Goal: Task Accomplishment & Management: Manage account settings

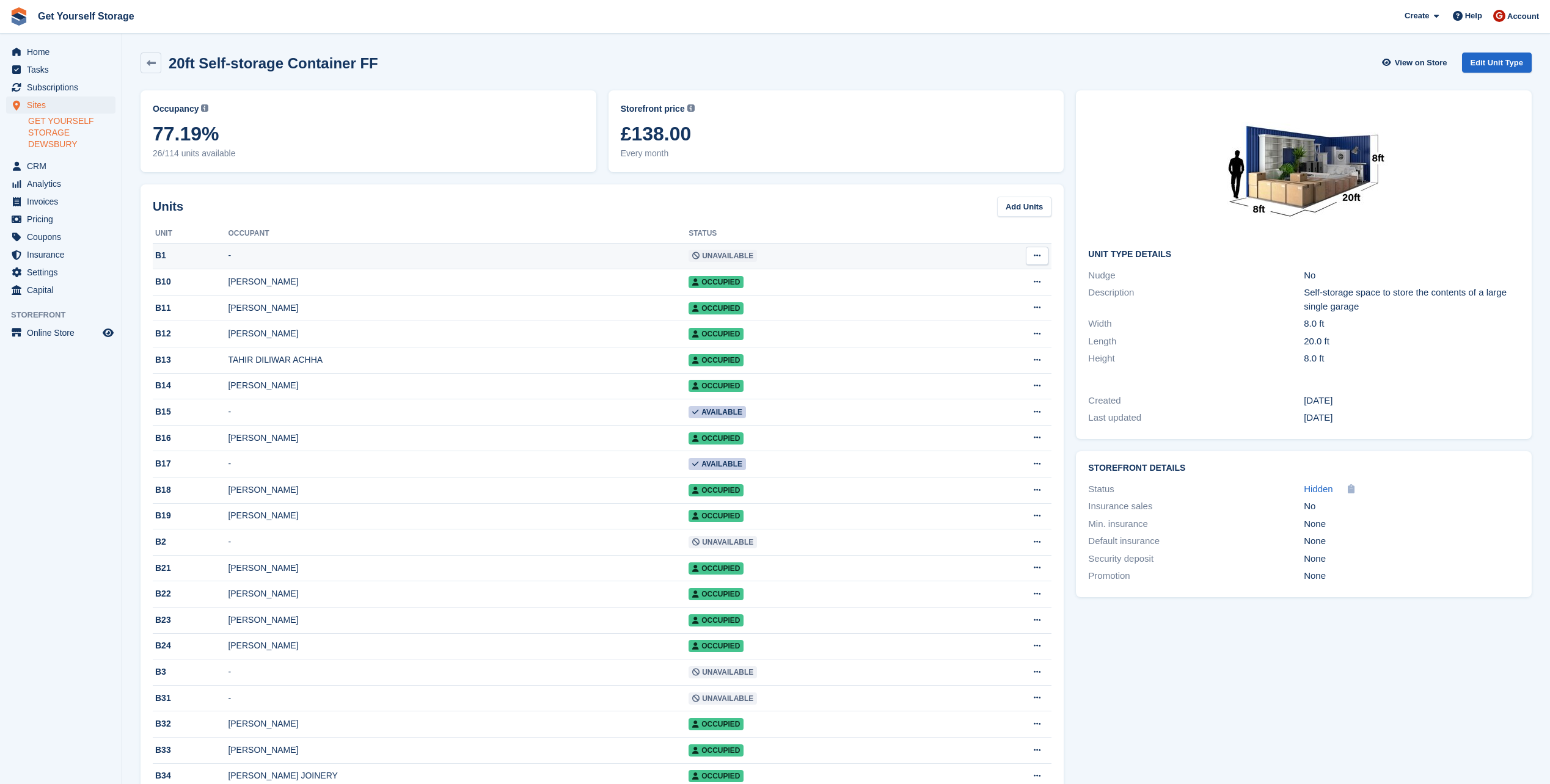
click at [1037, 254] on icon at bounding box center [1037, 256] width 7 height 8
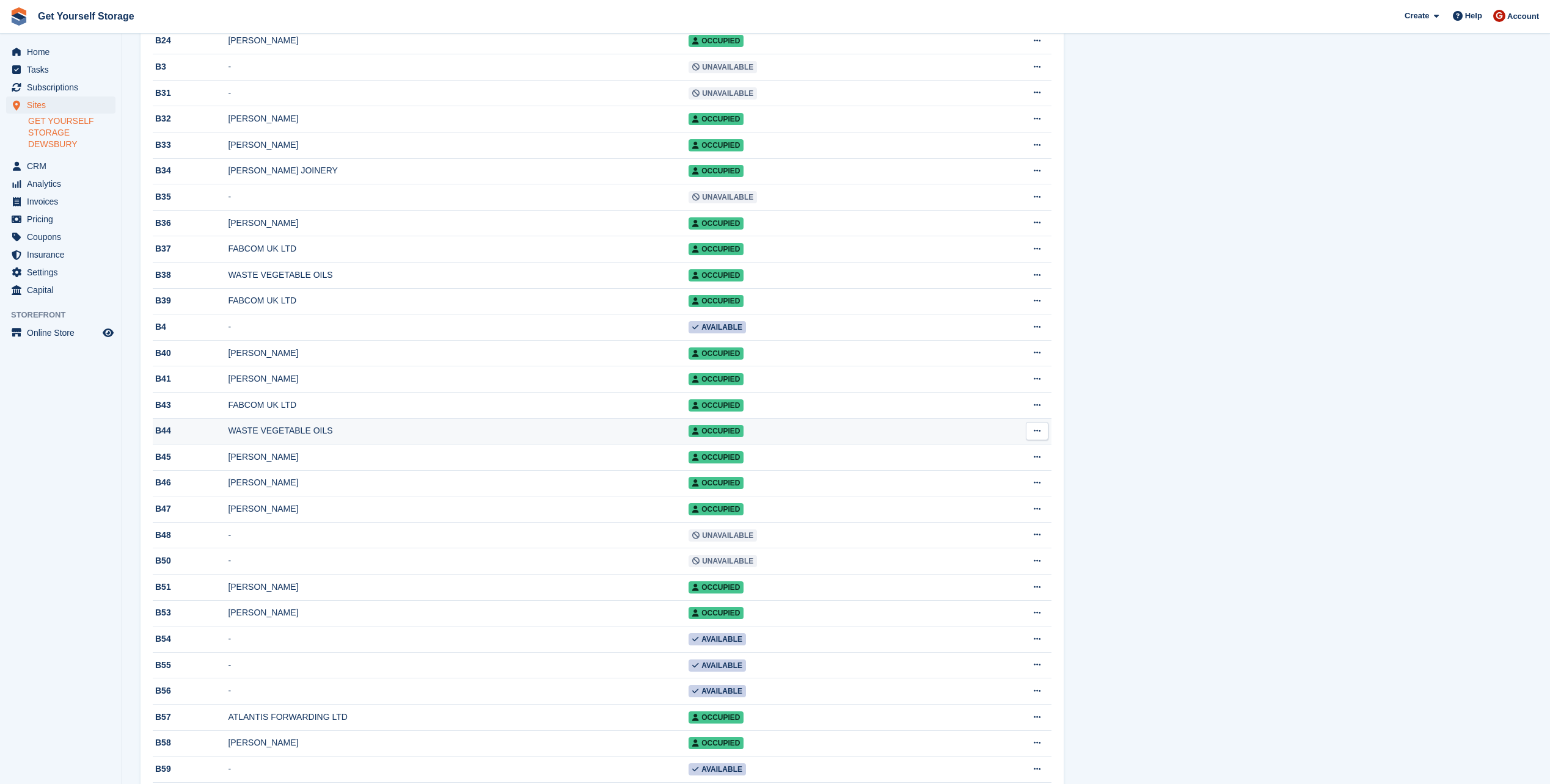
scroll to position [611, 0]
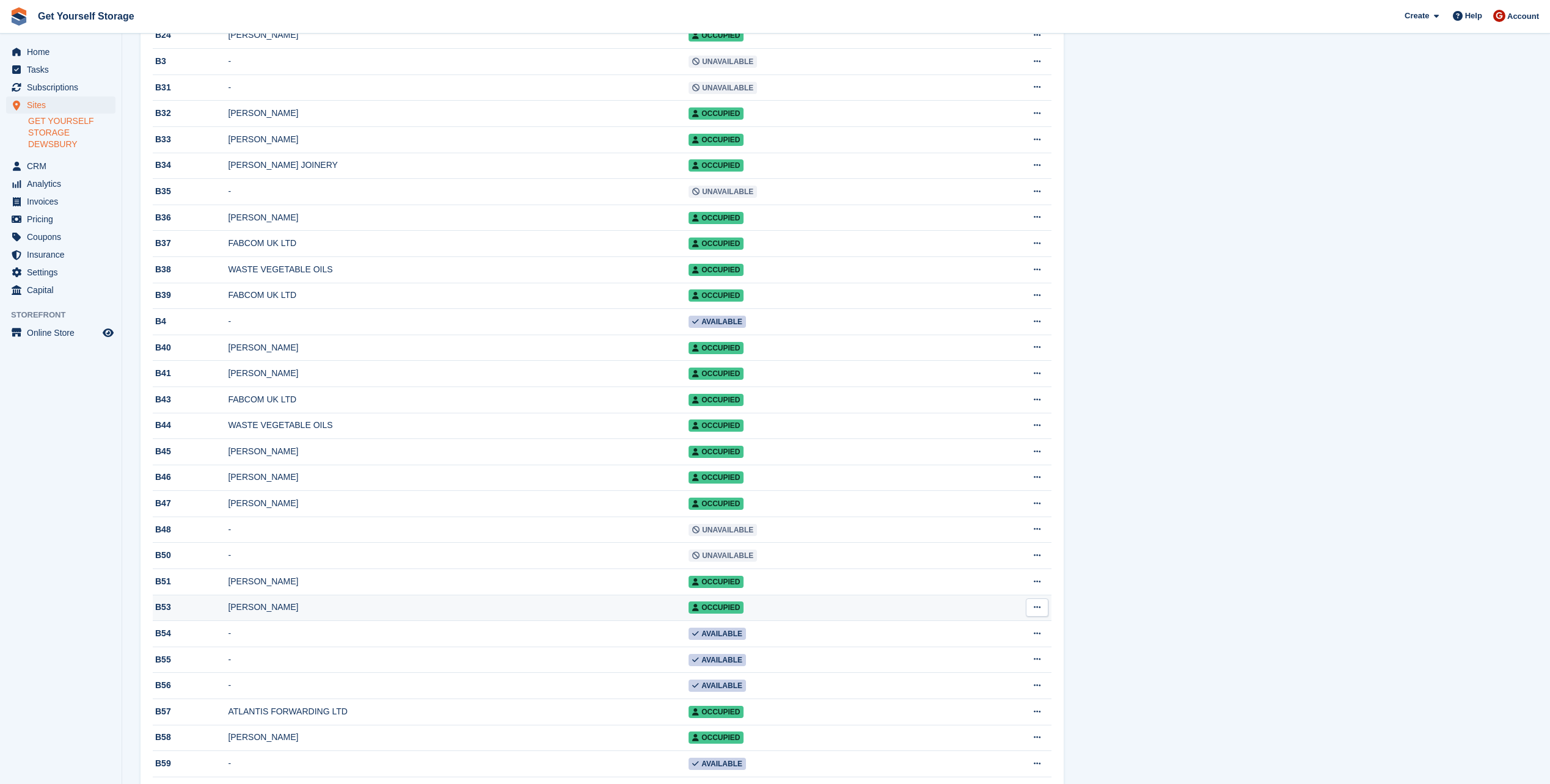
click at [237, 614] on div "ALAN RHODES" at bounding box center [458, 607] width 461 height 13
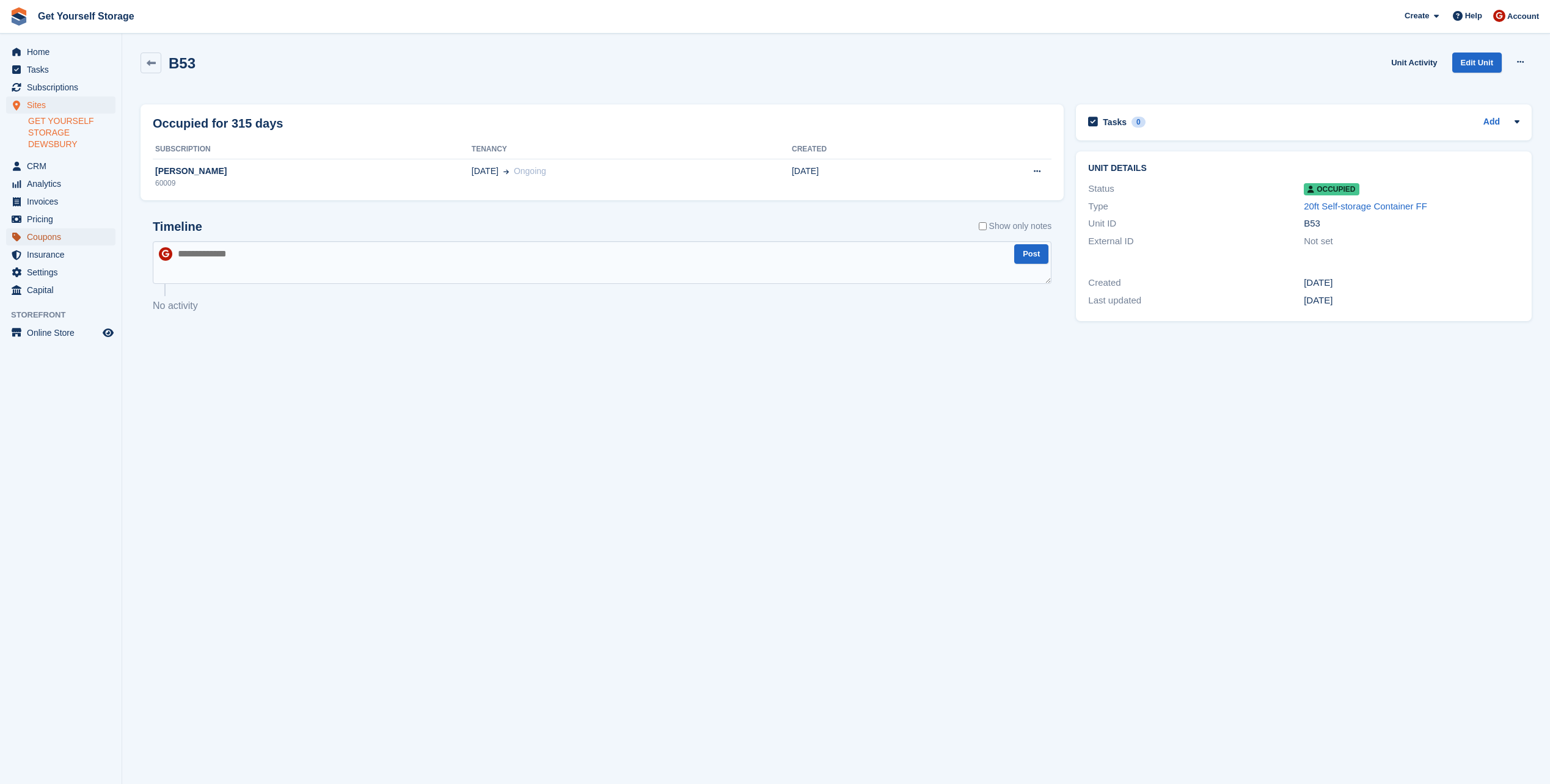
click at [51, 228] on span "Coupons" at bounding box center [63, 237] width 73 height 17
click at [514, 173] on span "Ongoing" at bounding box center [530, 171] width 32 height 10
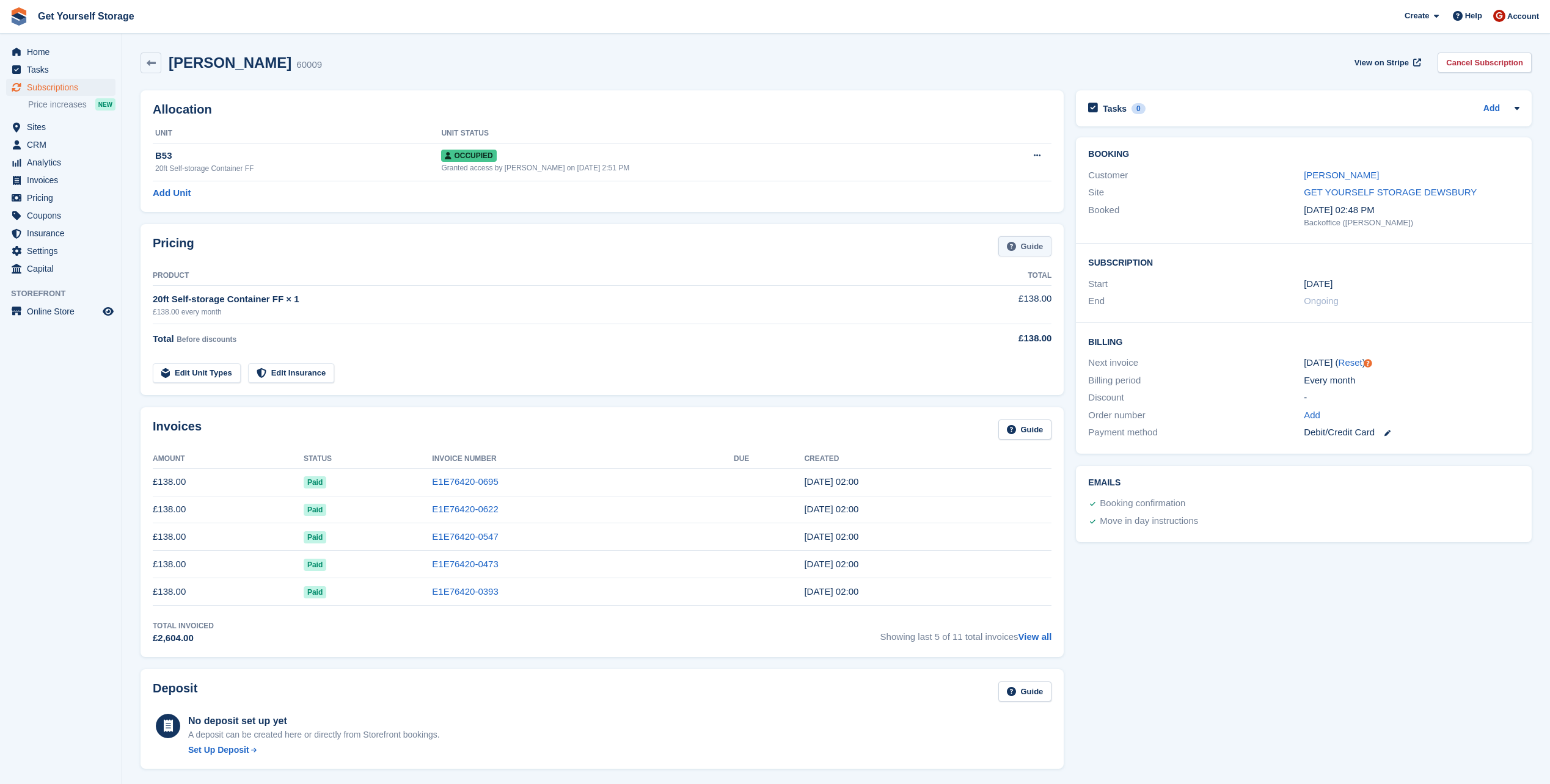
click at [1033, 243] on link "Guide" at bounding box center [1025, 246] width 54 height 20
click at [43, 50] on span "Home" at bounding box center [63, 52] width 73 height 17
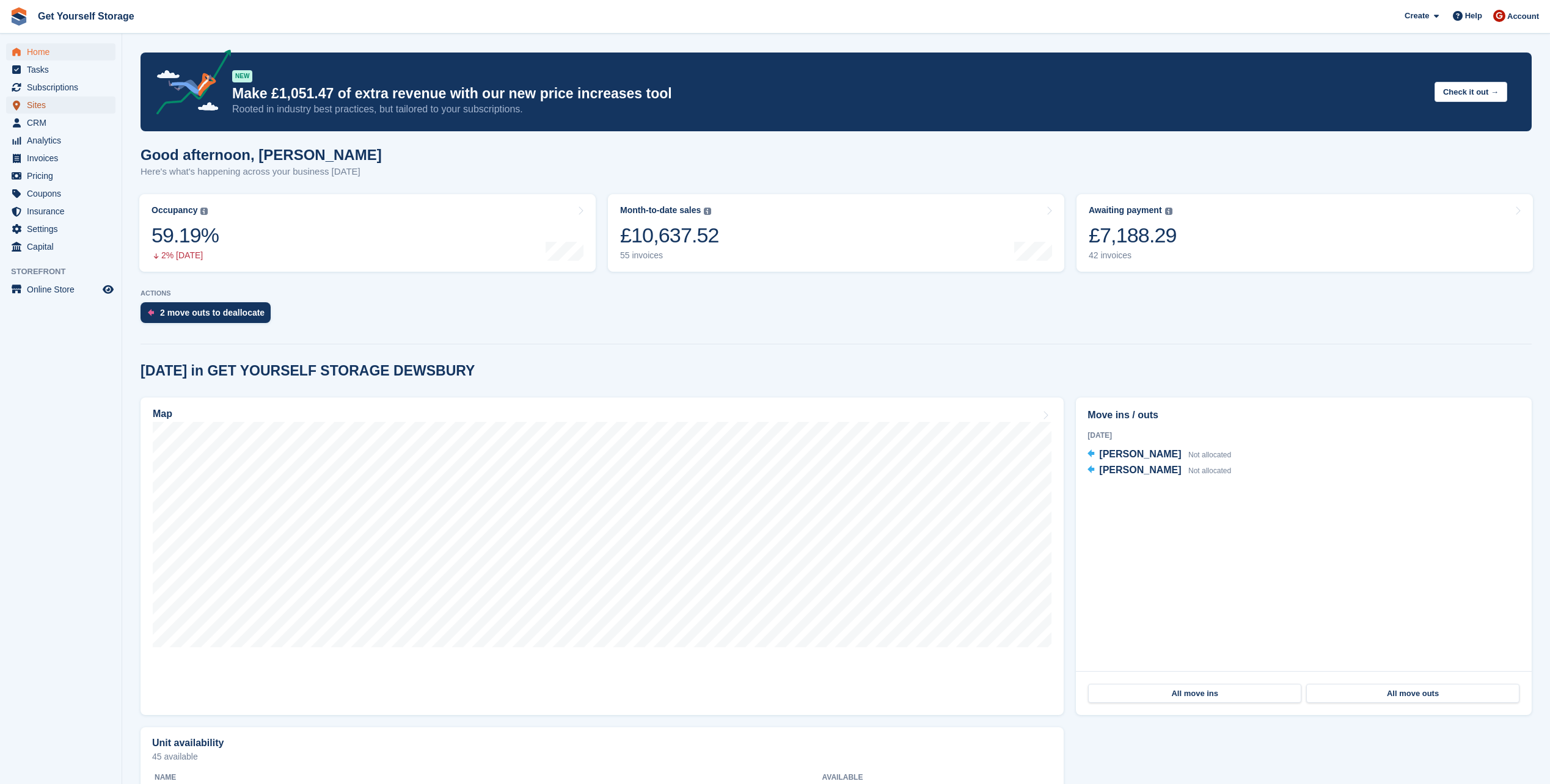
click at [34, 107] on span "Sites" at bounding box center [63, 105] width 73 height 17
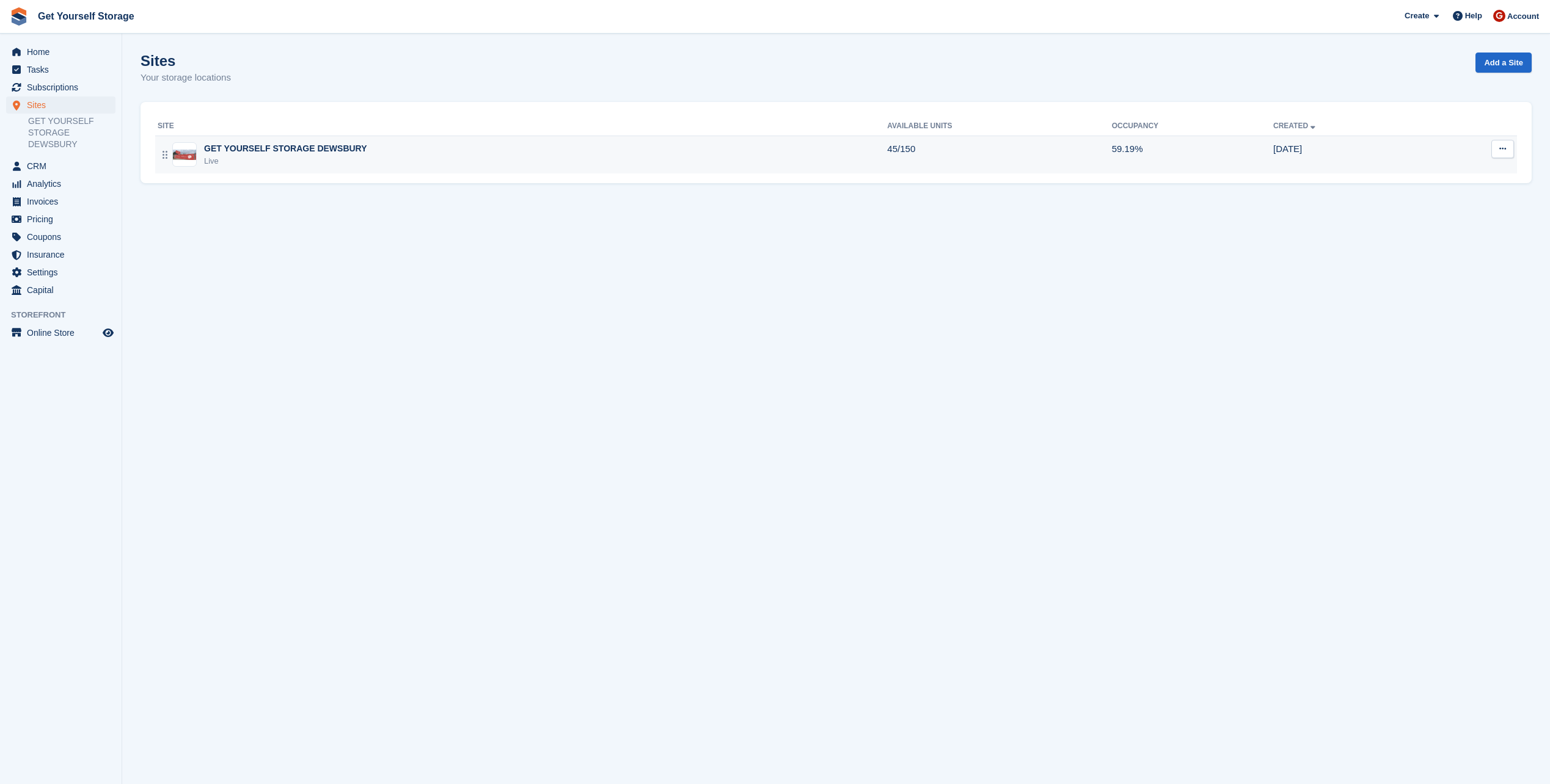
click at [263, 148] on div "GET YOURSELF STORAGE DEWSBURY" at bounding box center [286, 148] width 163 height 13
